Goal: Transaction & Acquisition: Purchase product/service

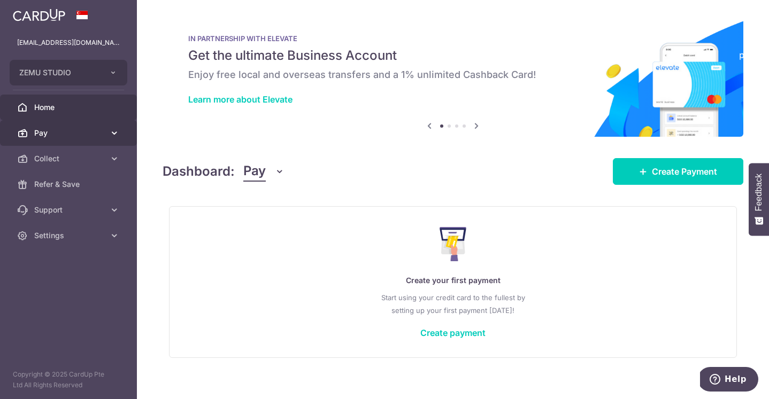
click at [90, 137] on span "Pay" at bounding box center [69, 133] width 71 height 11
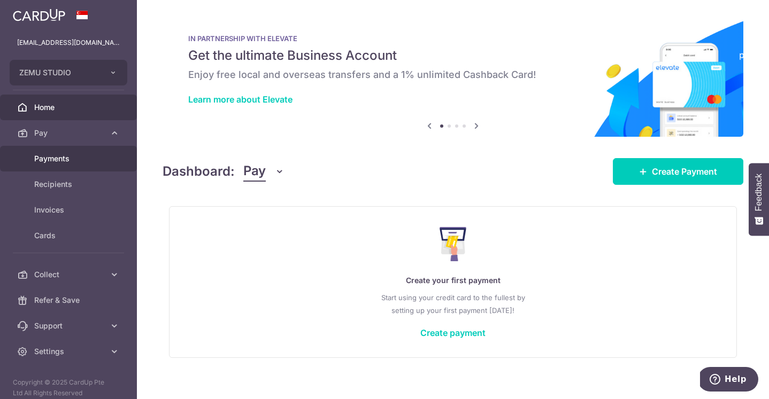
click at [78, 164] on link "Payments" at bounding box center [68, 159] width 137 height 26
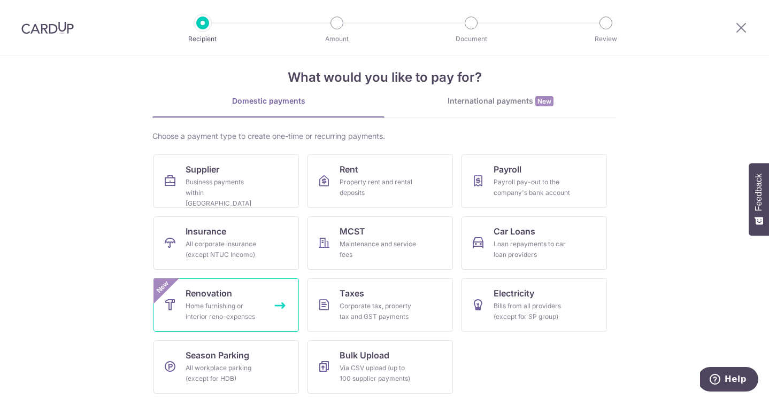
scroll to position [17, 0]
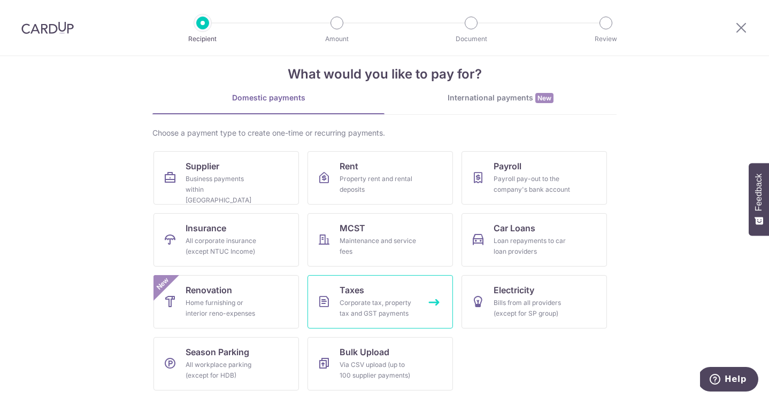
click at [347, 312] on div "Corporate tax, property tax and GST payments" at bounding box center [377, 308] width 77 height 21
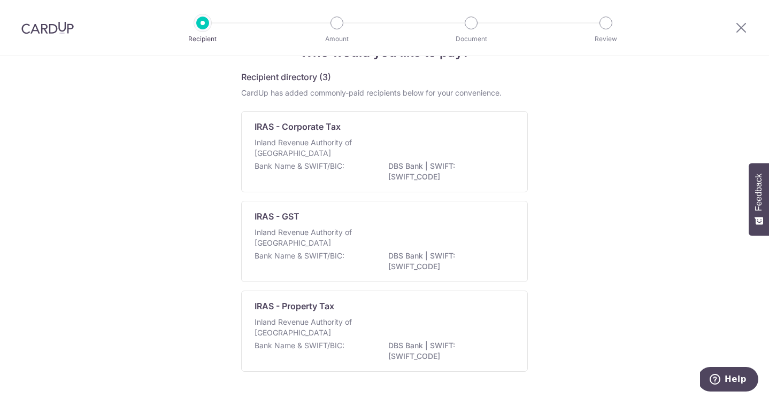
scroll to position [35, 0]
click at [741, 27] on icon at bounding box center [740, 27] width 13 height 13
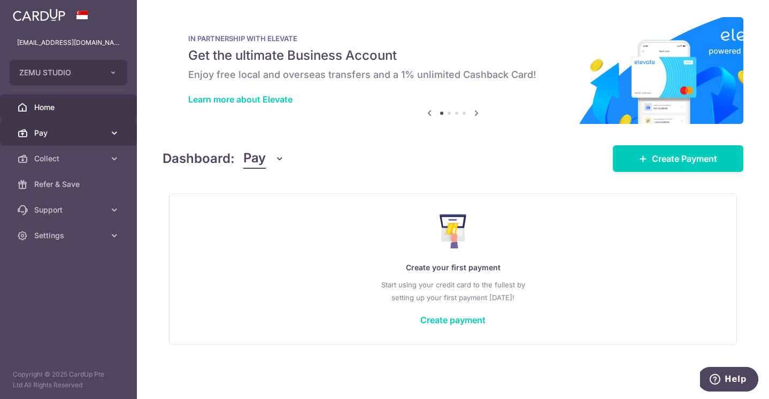
click at [81, 136] on span "Pay" at bounding box center [69, 133] width 71 height 11
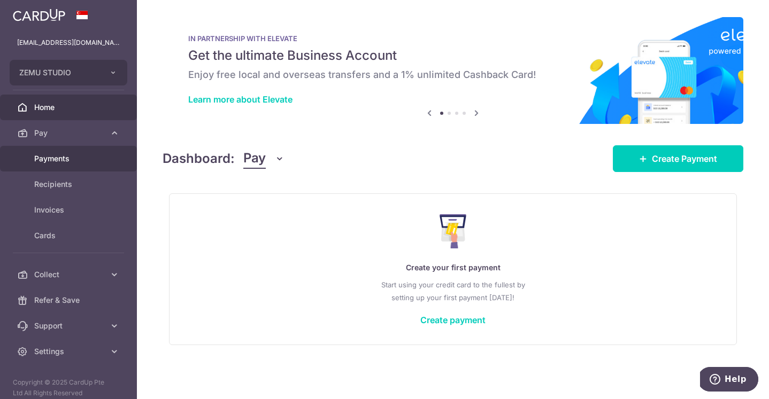
click at [91, 165] on link "Payments" at bounding box center [68, 159] width 137 height 26
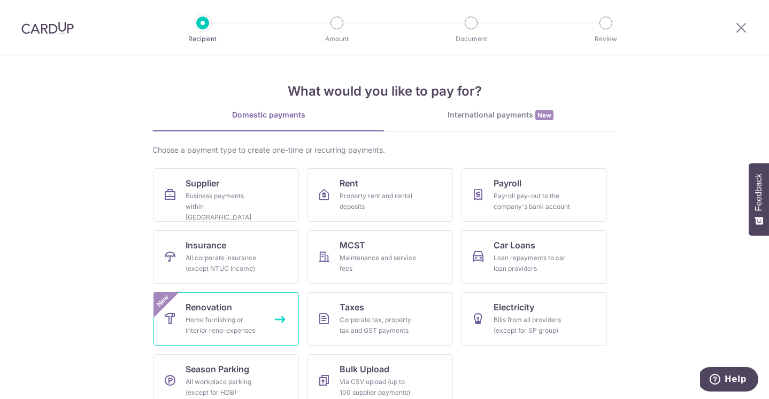
scroll to position [17, 0]
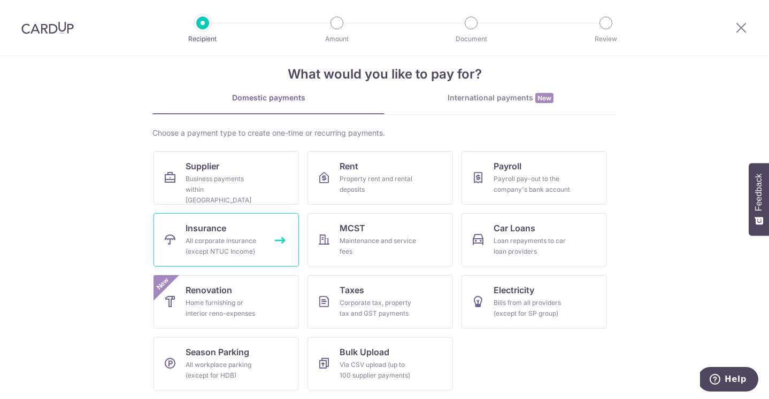
click at [238, 227] on link "Insurance All corporate insurance (except NTUC Income)" at bounding box center [225, 239] width 145 height 53
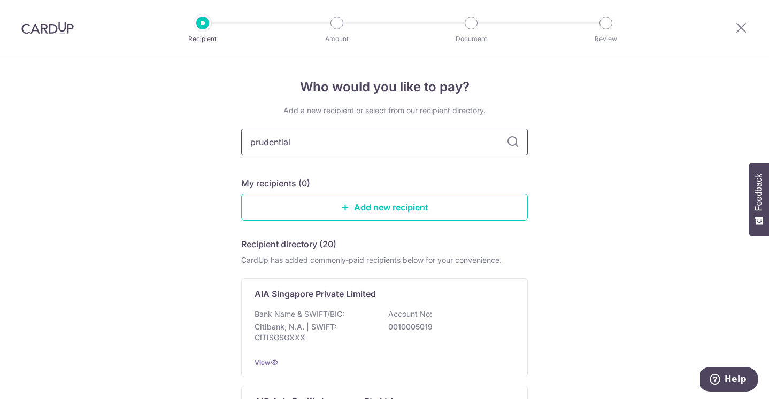
type input "prudential"
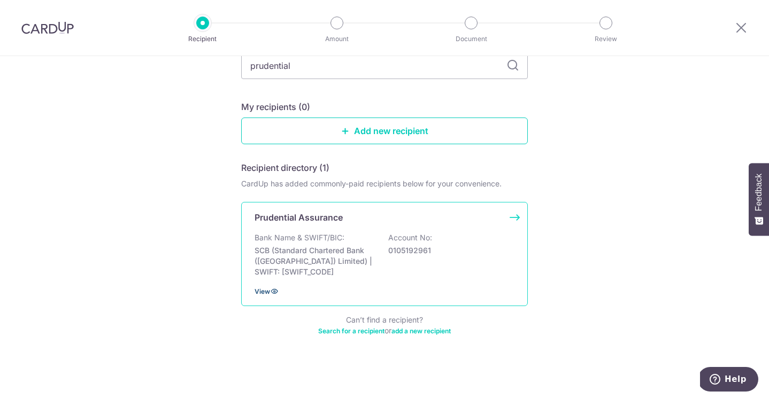
click at [276, 293] on icon at bounding box center [274, 291] width 9 height 9
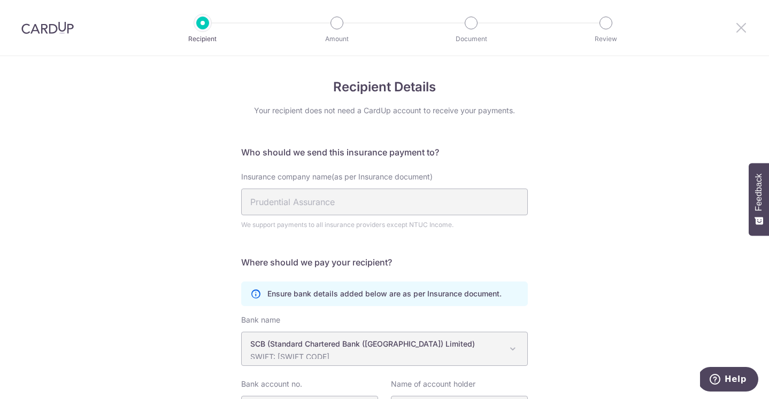
click at [742, 33] on icon at bounding box center [740, 27] width 13 height 13
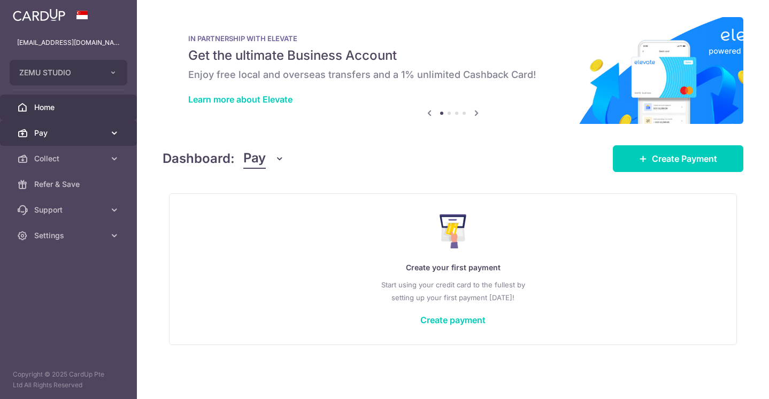
click at [80, 135] on span "Pay" at bounding box center [69, 133] width 71 height 11
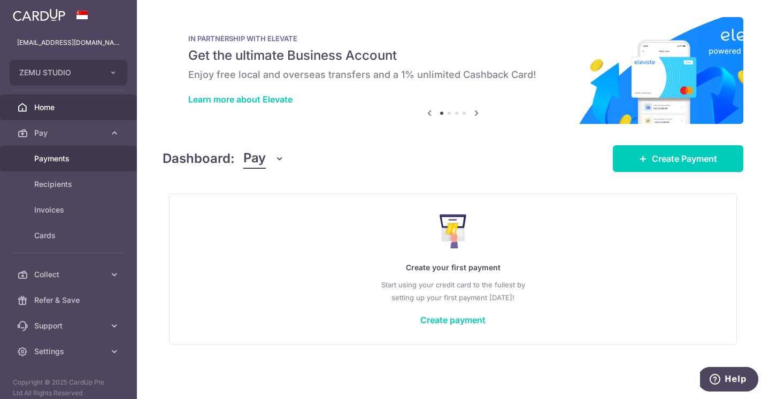
click at [90, 157] on span "Payments" at bounding box center [69, 158] width 71 height 11
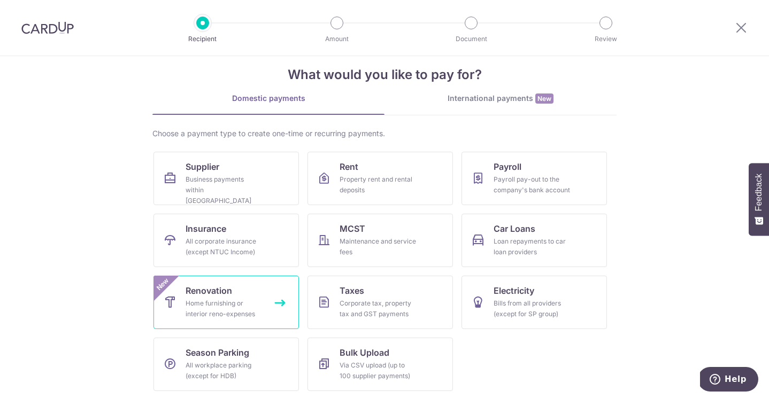
scroll to position [17, 0]
click at [525, 300] on div "Bills from all providers (except for SP group)" at bounding box center [531, 308] width 77 height 21
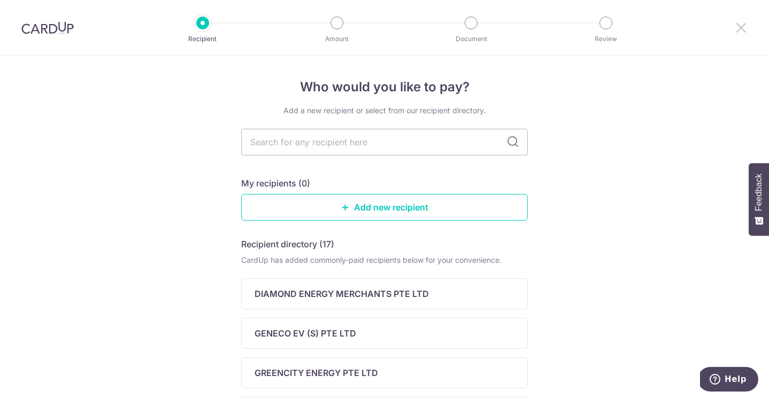
click at [739, 32] on icon at bounding box center [740, 27] width 13 height 13
